Goal: Task Accomplishment & Management: Use online tool/utility

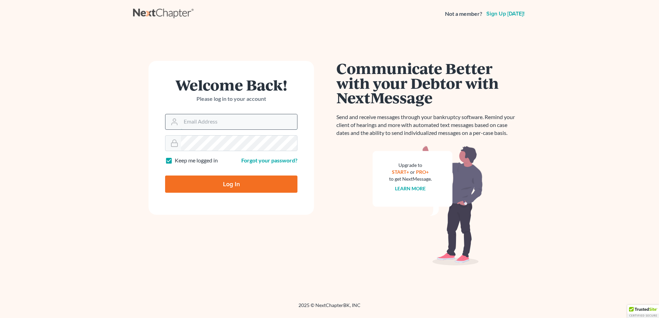
click at [229, 120] on input "Email Address" at bounding box center [239, 121] width 116 height 15
type input "[PERSON_NAME][EMAIL_ADDRESS][DOMAIN_NAME]"
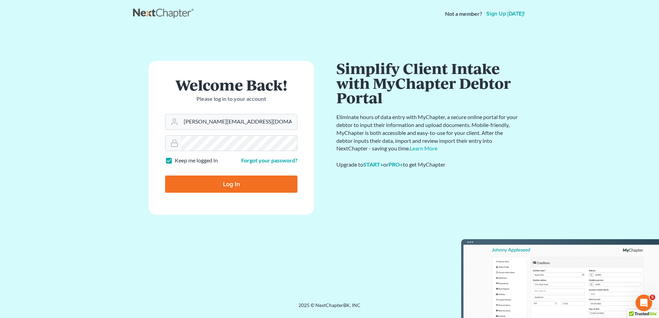
click at [248, 185] on input "Log In" at bounding box center [231, 184] width 132 height 17
type input "Thinking..."
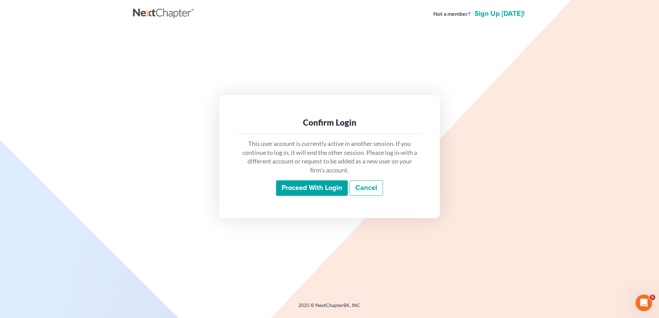
click at [284, 186] on input "Proceed with login" at bounding box center [312, 189] width 72 height 16
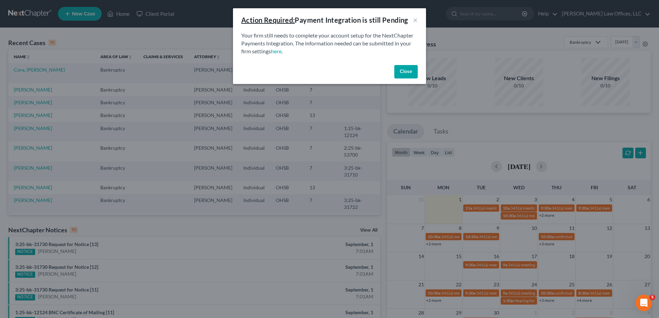
drag, startPoint x: 409, startPoint y: 70, endPoint x: 405, endPoint y: 70, distance: 4.1
click at [409, 70] on button "Close" at bounding box center [405, 72] width 23 height 14
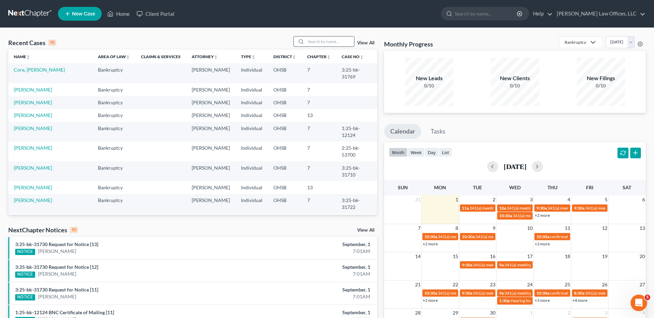
click at [321, 42] on input "search" at bounding box center [330, 42] width 48 height 10
type input "sprenger"
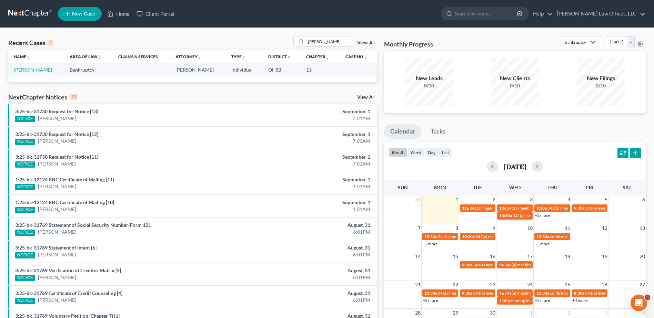
click at [26, 70] on link "Sprenger, Marie" at bounding box center [33, 70] width 38 height 6
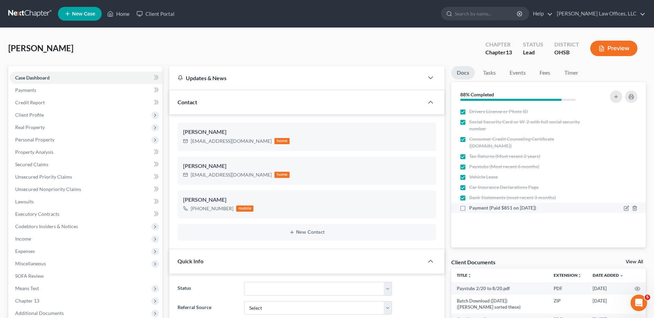
click at [469, 206] on label "Payment (Paid $851 on 8/30/25)" at bounding box center [502, 208] width 67 height 7
click at [472, 206] on input "Payment (Paid $851 on 8/30/25)" at bounding box center [474, 207] width 4 height 4
checkbox input "true"
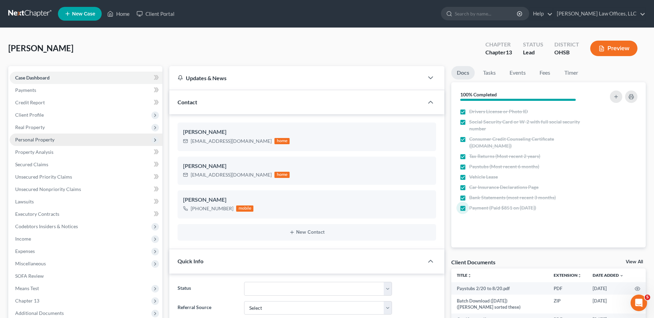
click at [36, 140] on span "Personal Property" at bounding box center [34, 140] width 39 height 6
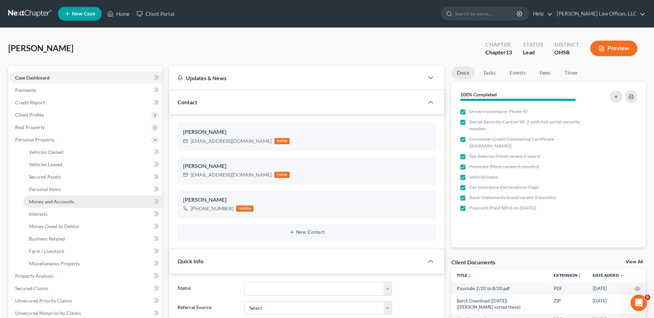
click at [45, 201] on span "Money and Accounts" at bounding box center [51, 202] width 45 height 6
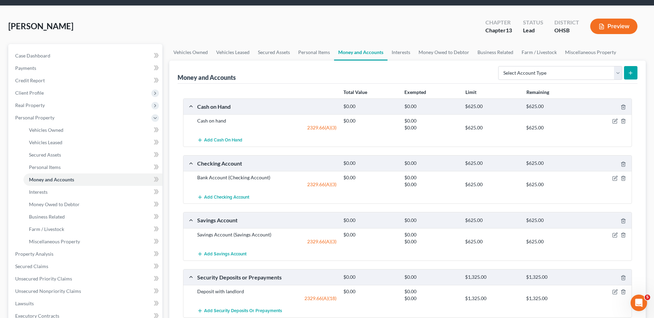
scroll to position [69, 0]
